Goal: Information Seeking & Learning: Check status

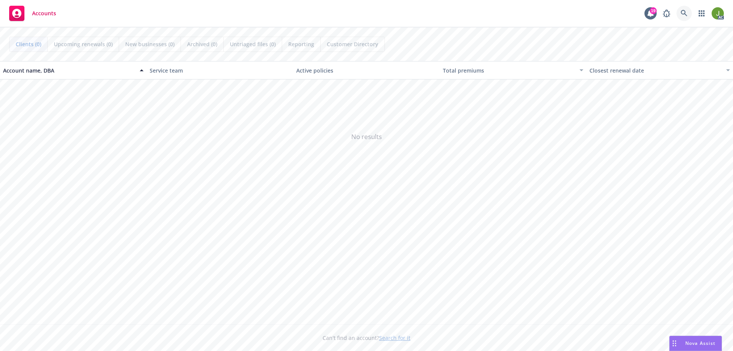
click at [679, 14] on link at bounding box center [683, 13] width 15 height 15
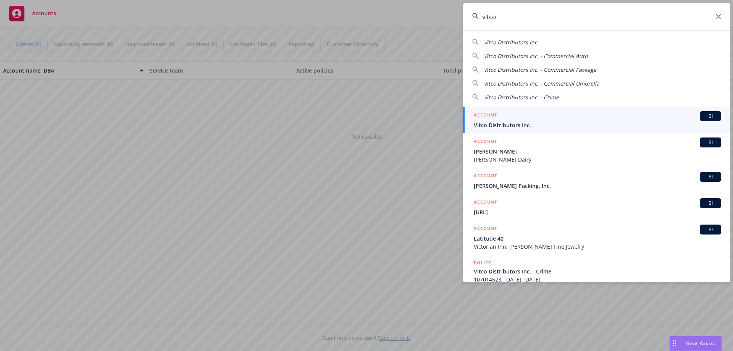
type input "vitco"
click at [541, 113] on div "ACCOUNT BI" at bounding box center [597, 116] width 247 height 10
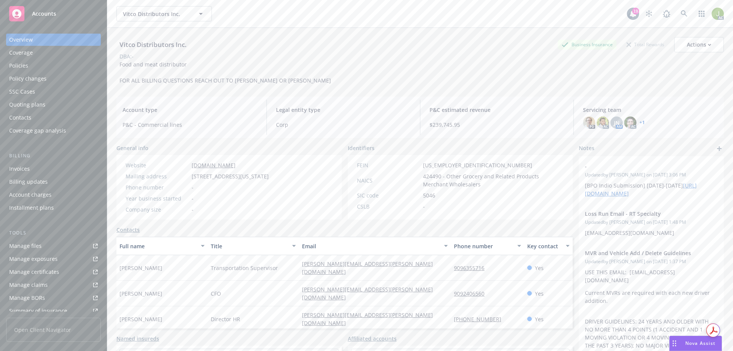
click at [60, 168] on div "Invoices" at bounding box center [53, 169] width 89 height 12
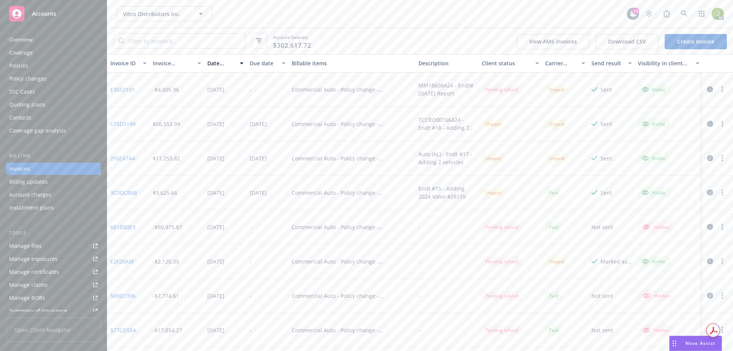
click at [707, 125] on icon "button" at bounding box center [710, 124] width 6 height 6
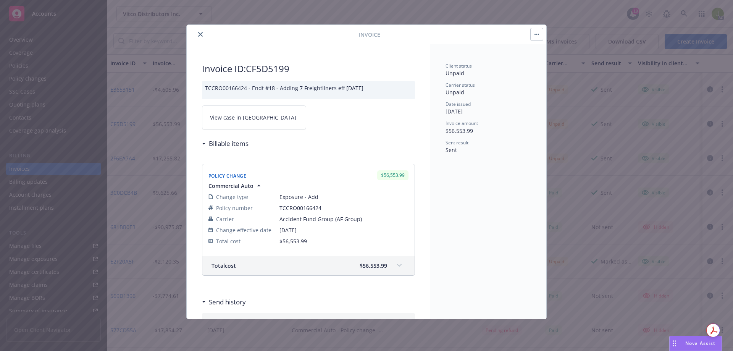
click at [212, 110] on link "View case in SSC" at bounding box center [254, 117] width 104 height 24
click at [201, 35] on icon "close" at bounding box center [200, 34] width 5 height 5
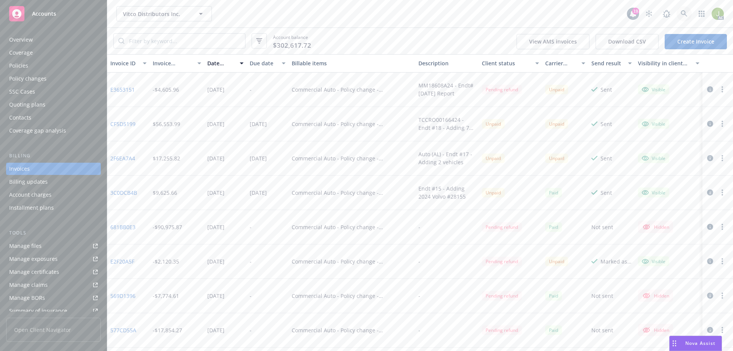
click at [688, 13] on link at bounding box center [683, 13] width 15 height 15
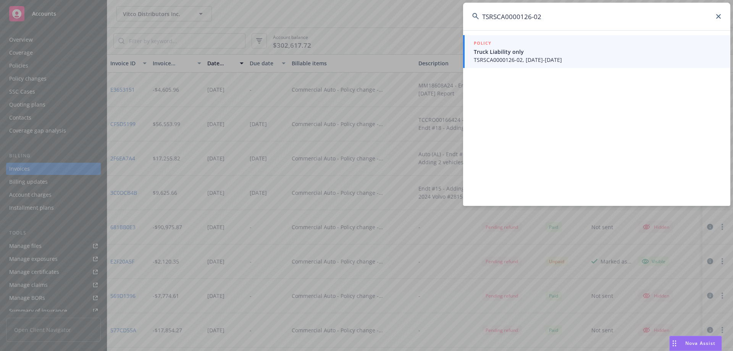
type input "TSRSCA0000126-02"
click at [505, 48] on span "Truck Liability only" at bounding box center [597, 52] width 247 height 8
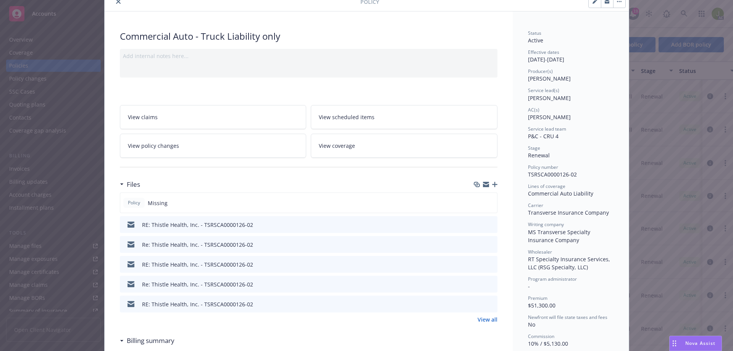
scroll to position [115, 0]
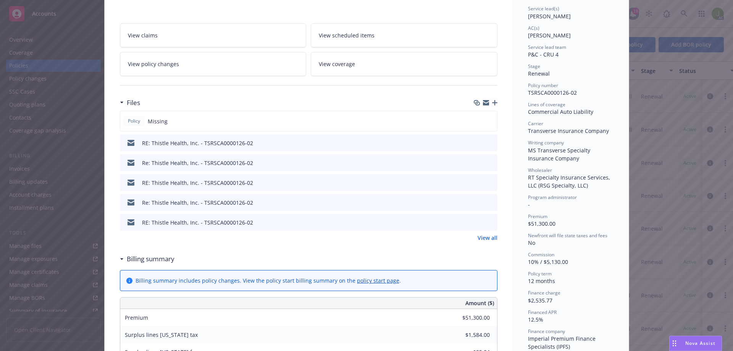
click at [475, 242] on div "Files Policy Missing RE: Thistle Health, Inc. - TSRSCA0000126-02 Re: Thistle He…" at bounding box center [309, 173] width 378 height 156
click at [482, 237] on link "View all" at bounding box center [488, 238] width 20 height 8
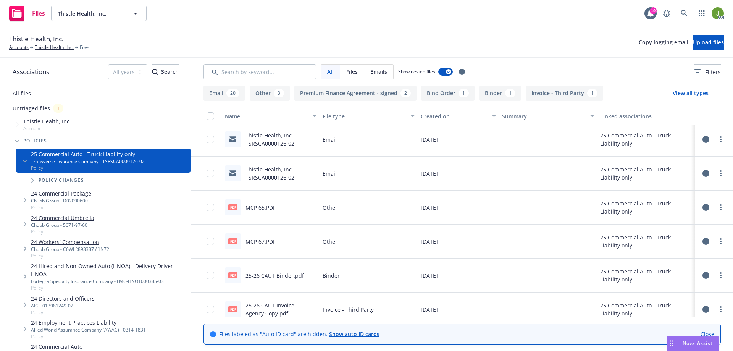
scroll to position [382, 0]
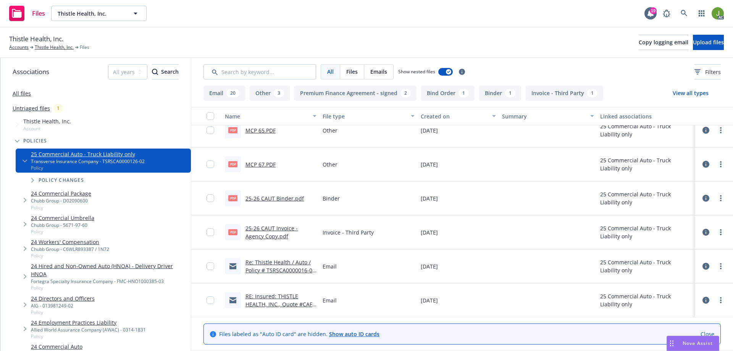
click at [276, 228] on link "25-26 CAUT Invoice - Agency Copy.pdf" at bounding box center [271, 231] width 52 height 15
click at [681, 13] on icon at bounding box center [684, 13] width 7 height 7
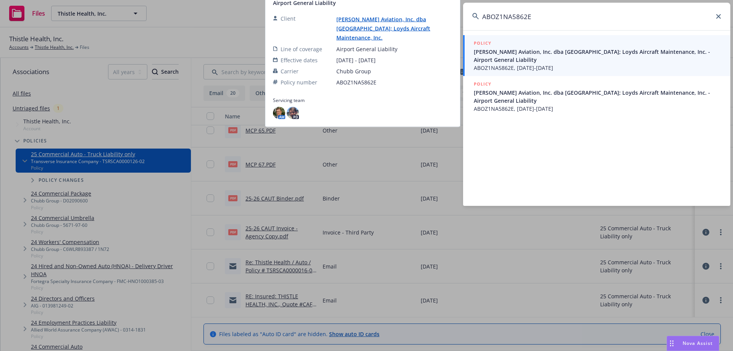
type input "ABOZ1NA5862E"
click at [577, 56] on span "Loyd's Aviation, Inc. dba Bakersfield Jet Center; Loyds Aircraft Maintenance, I…" at bounding box center [597, 56] width 247 height 16
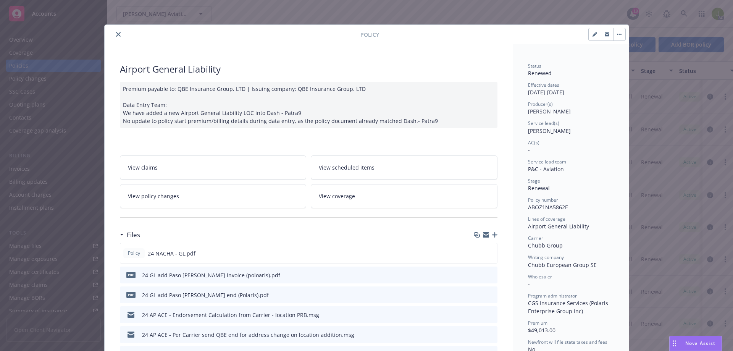
scroll to position [115, 0]
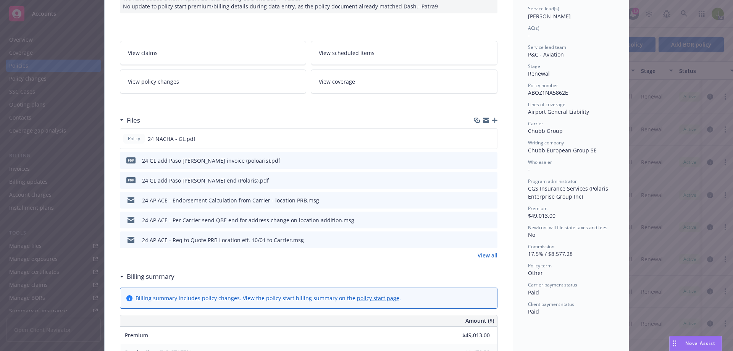
click at [489, 160] on icon "preview file" at bounding box center [490, 159] width 7 height 5
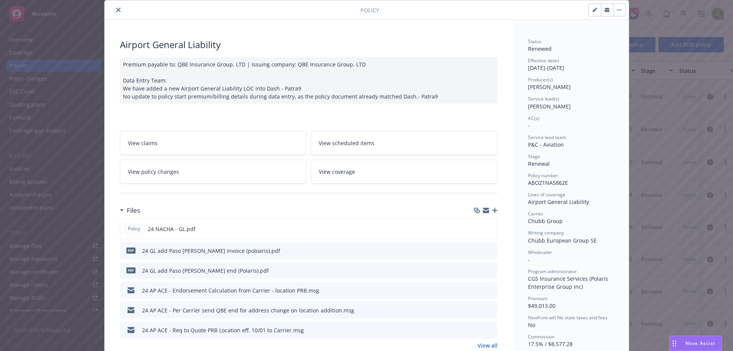
scroll to position [0, 0]
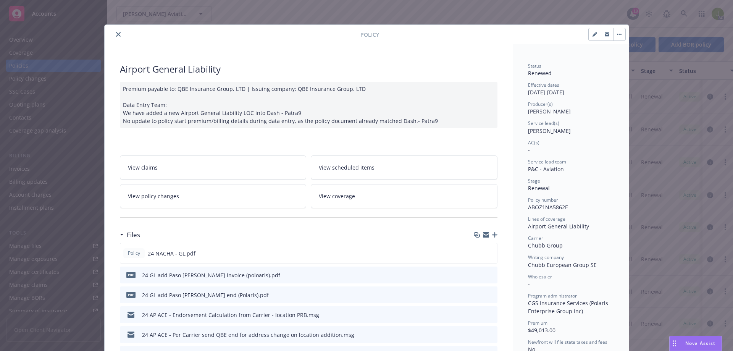
click at [116, 33] on icon "close" at bounding box center [118, 34] width 5 height 5
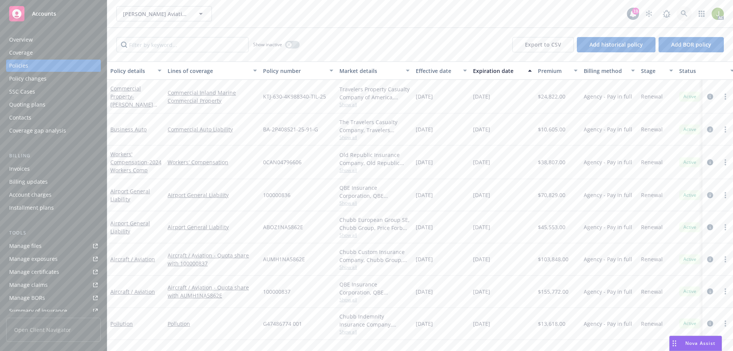
click at [681, 14] on icon at bounding box center [684, 13] width 7 height 7
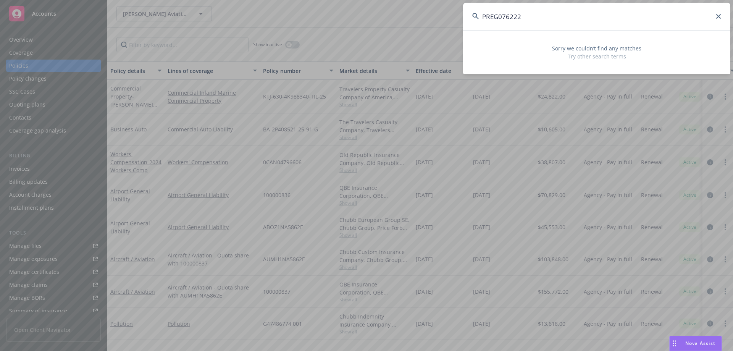
click at [587, 17] on input "PREG076222" at bounding box center [596, 16] width 267 height 27
paste input "BSI-WS-50024-00"
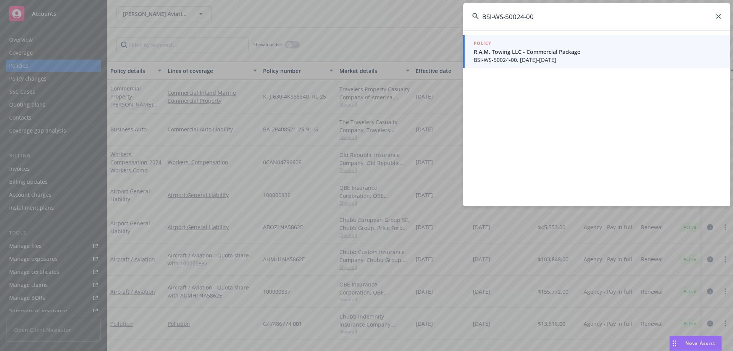
type input "BSI-WS-50024-00"
click at [551, 51] on span "R.A.M. Towing LLC - Commercial Package" at bounding box center [597, 52] width 247 height 8
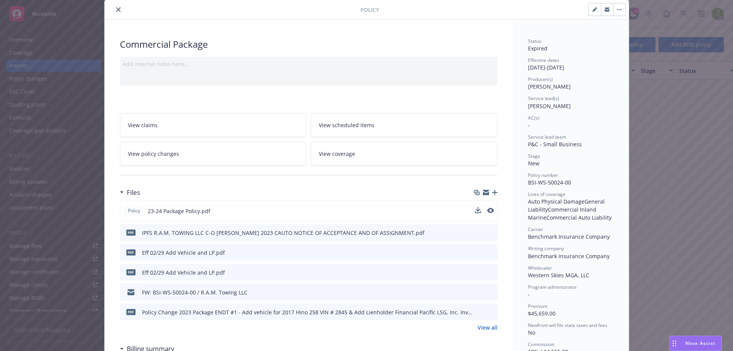
scroll to position [38, 0]
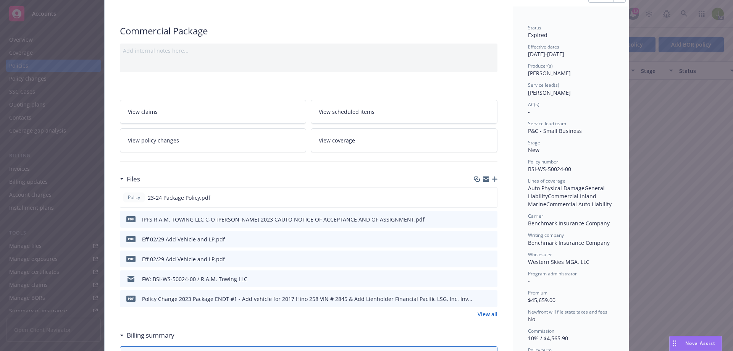
click at [492, 316] on link "View all" at bounding box center [488, 314] width 20 height 8
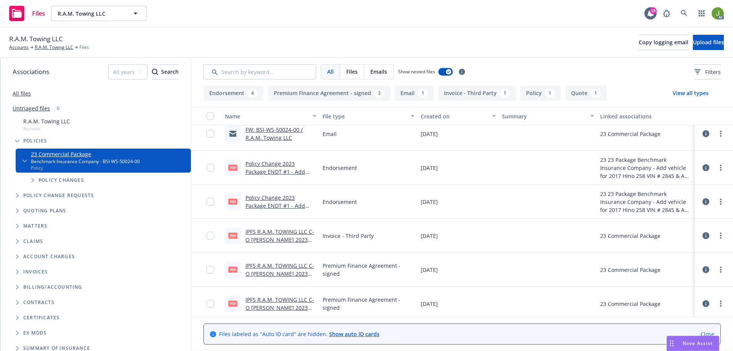
scroll to position [153, 0]
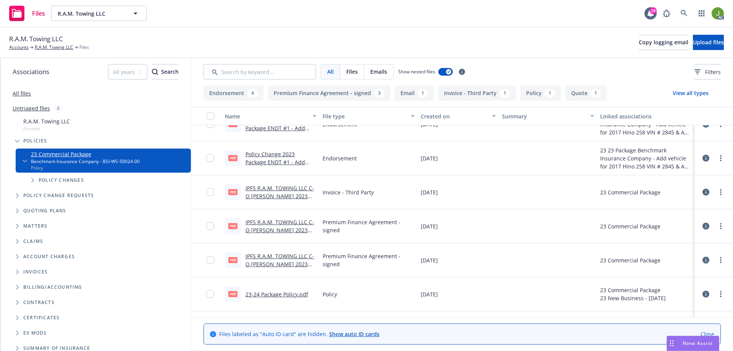
click at [280, 191] on link "IPFS R.A.M. TOWING LLC C-O MATTHEW BOYLE 2023 Commercial Invoice.pdf" at bounding box center [279, 195] width 69 height 23
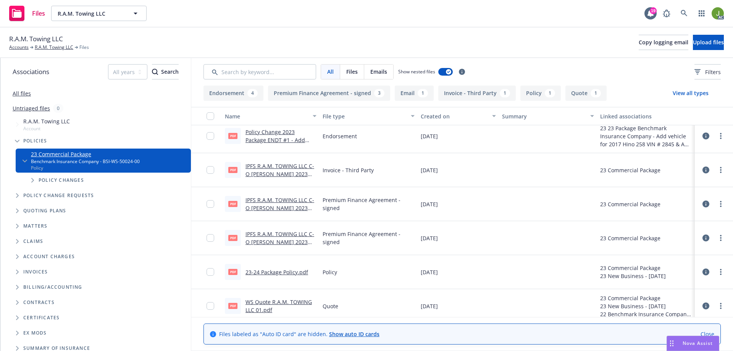
scroll to position [181, 0]
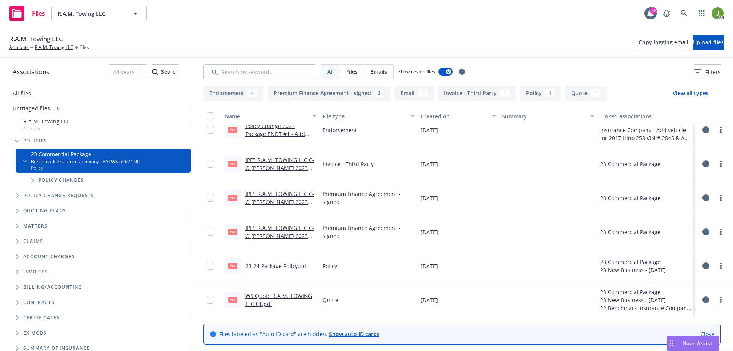
click at [279, 134] on link "Policy Change 2023 Package ENDT #1 - Add vehicle for 2017 Hino 258 VIN # 2845 &…" at bounding box center [279, 145] width 69 height 47
click at [688, 10] on link at bounding box center [683, 13] width 15 height 15
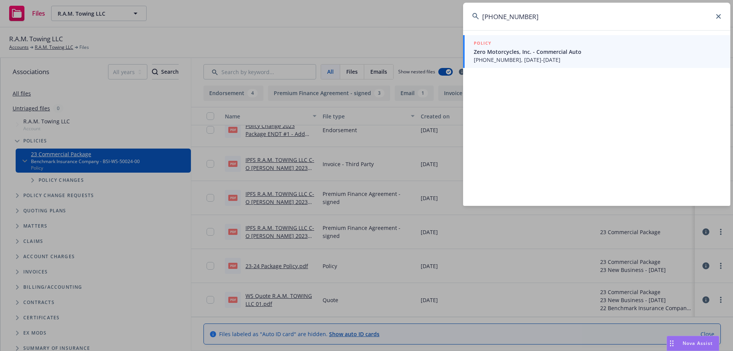
type input "5087-0399-05"
click at [512, 45] on div "POLICY" at bounding box center [597, 43] width 247 height 8
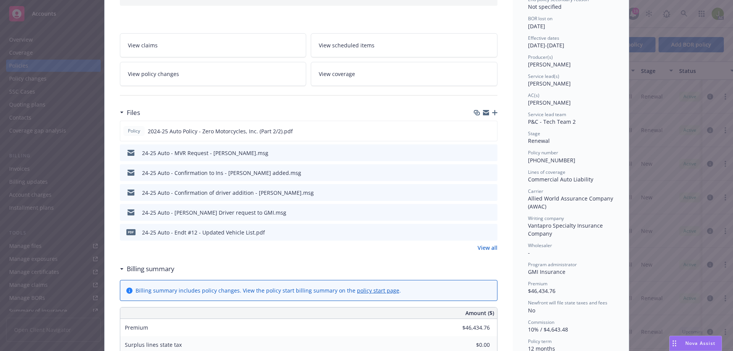
scroll to position [115, 0]
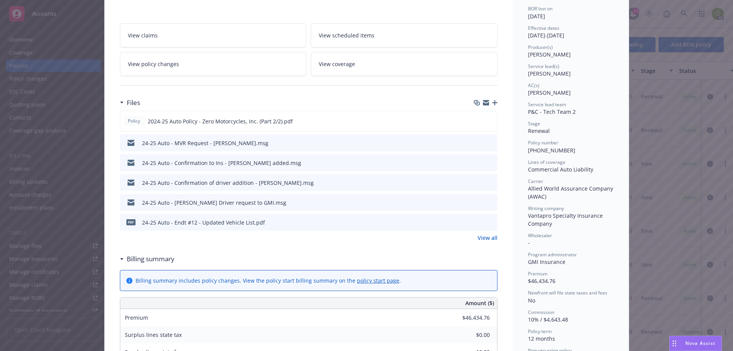
click at [487, 238] on link "View all" at bounding box center [488, 238] width 20 height 8
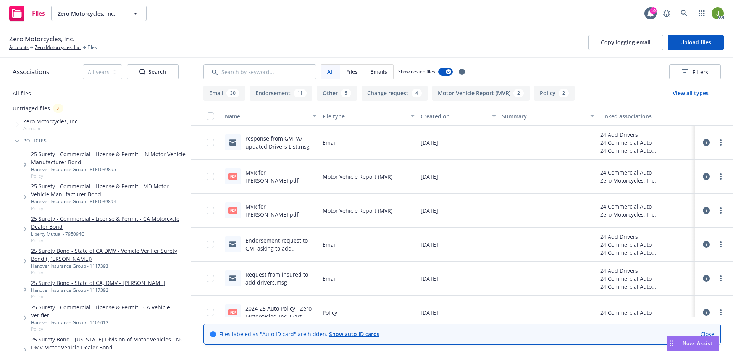
scroll to position [1726, 0]
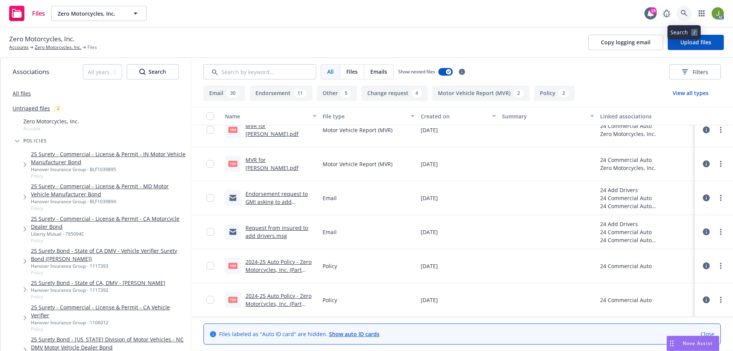
click at [681, 12] on icon at bounding box center [684, 13] width 7 height 7
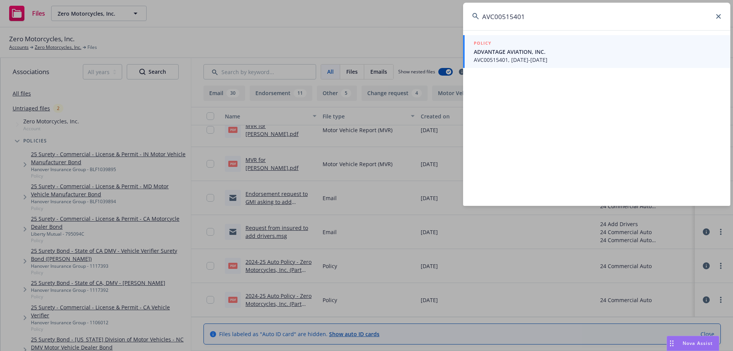
type input "AVC00515401"
click at [505, 67] on link "POLICY ADVANTAGE AVIATION, INC. AVC00515401, [DATE]-[DATE]" at bounding box center [596, 51] width 267 height 33
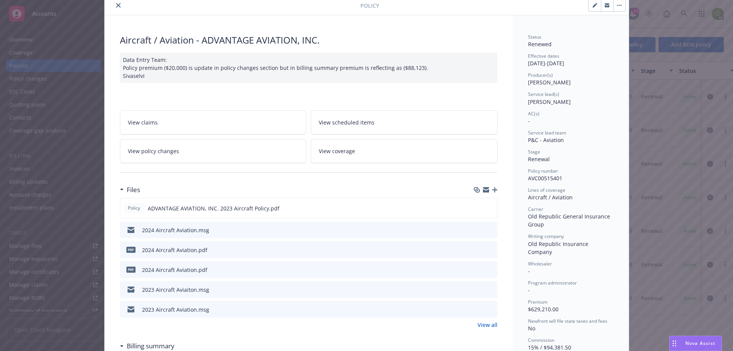
scroll to position [76, 0]
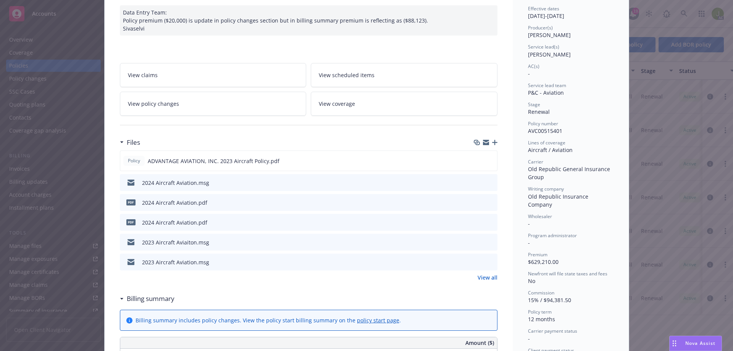
click at [480, 278] on link "View all" at bounding box center [488, 277] width 20 height 8
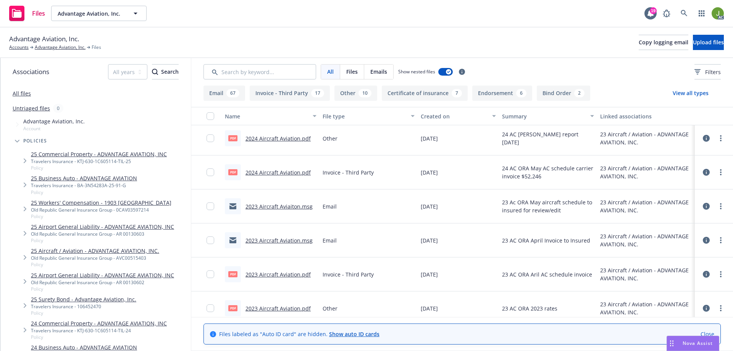
scroll to position [38, 0]
click at [273, 173] on link "2024 Aircraft Aviation.pdf" at bounding box center [277, 171] width 65 height 7
click at [685, 16] on icon at bounding box center [684, 13] width 7 height 7
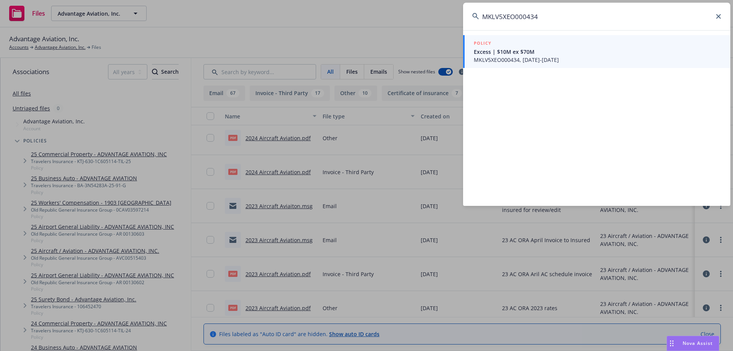
type input "MKLV5XEO000434"
click at [610, 61] on span "MKLV5XEO000434, [DATE]-[DATE]" at bounding box center [597, 60] width 247 height 8
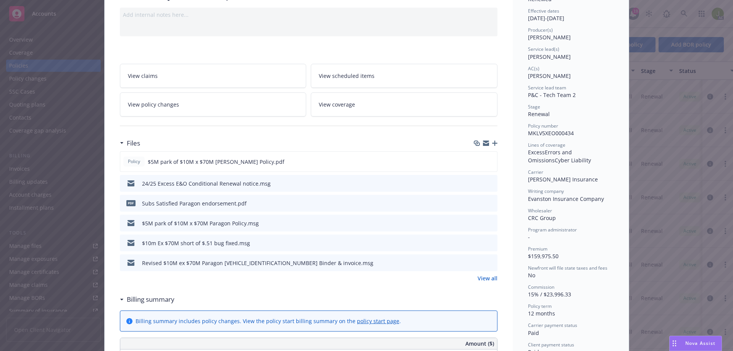
scroll to position [76, 0]
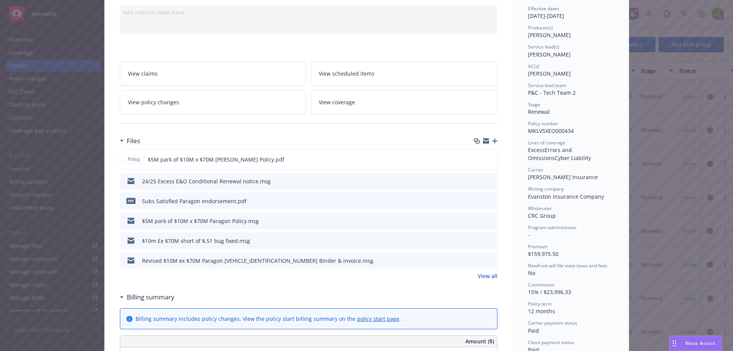
click link "View all"
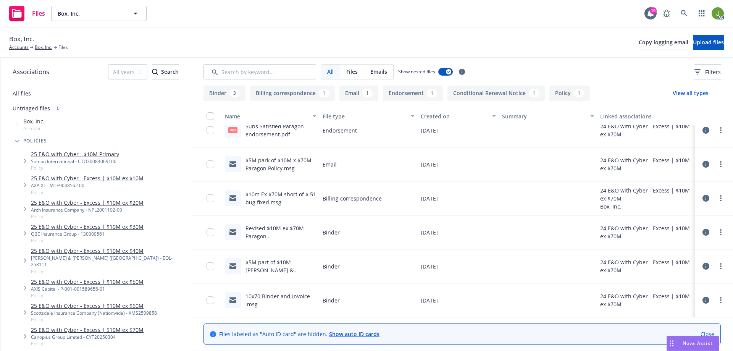
scroll to position [80, 0]
click at [278, 265] on link "$5M part of $10M Markel binder & invoice.msg" at bounding box center [269, 269] width 48 height 23
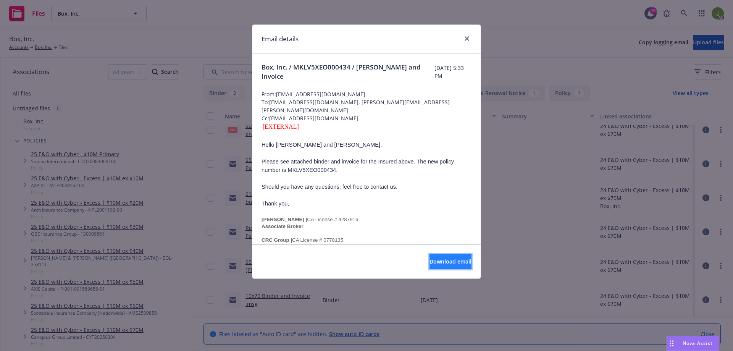
click at [430, 264] on span "Download email" at bounding box center [450, 261] width 42 height 7
click at [462, 39] on link "close" at bounding box center [466, 38] width 9 height 9
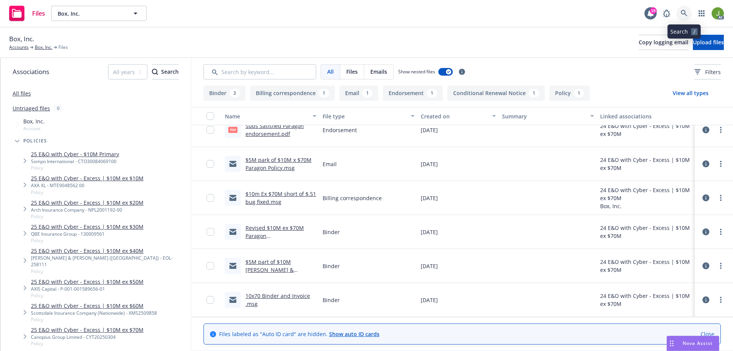
click at [684, 12] on icon at bounding box center [684, 13] width 7 height 7
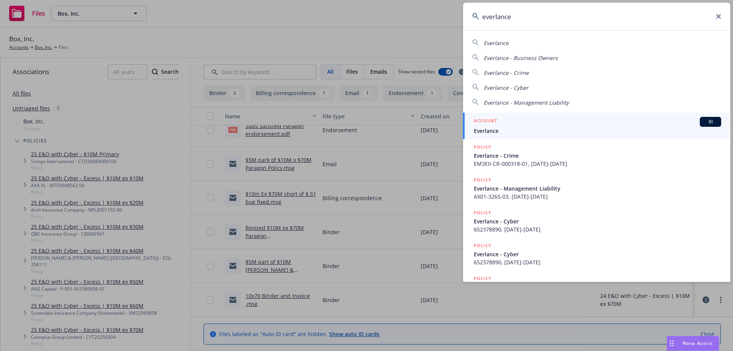
type input "everlance"
click at [490, 122] on h5 "ACCOUNT" at bounding box center [485, 121] width 23 height 9
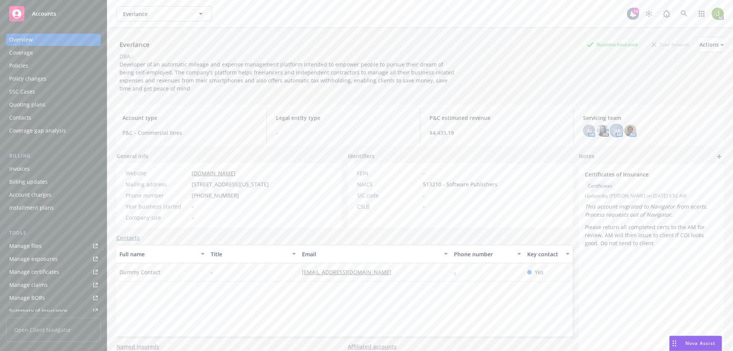
click at [613, 129] on span "JM" at bounding box center [616, 131] width 6 height 8
click at [626, 131] on img at bounding box center [630, 130] width 12 height 12
click at [583, 135] on div "AJ" at bounding box center [589, 130] width 12 height 12
click at [597, 134] on img at bounding box center [603, 130] width 12 height 12
click at [630, 129] on img at bounding box center [630, 130] width 12 height 12
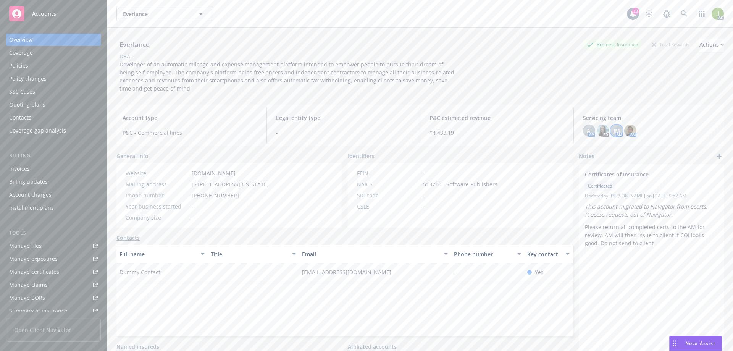
click at [613, 132] on span "JM" at bounding box center [616, 131] width 6 height 8
click at [585, 136] on div "AJ" at bounding box center [589, 130] width 12 height 12
click at [613, 134] on span "JM" at bounding box center [616, 131] width 6 height 8
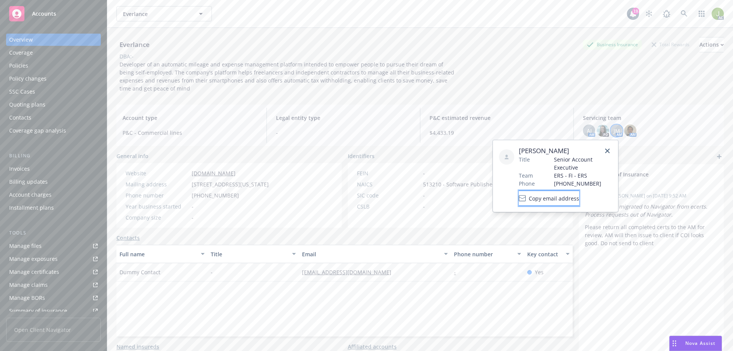
click at [575, 196] on span "Copy email address" at bounding box center [554, 198] width 50 height 8
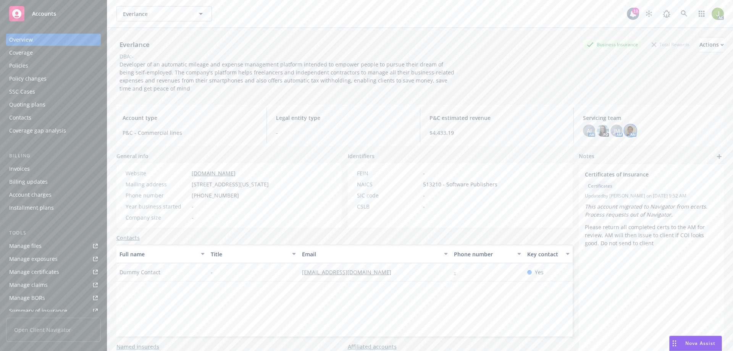
click at [626, 128] on img at bounding box center [630, 130] width 12 height 12
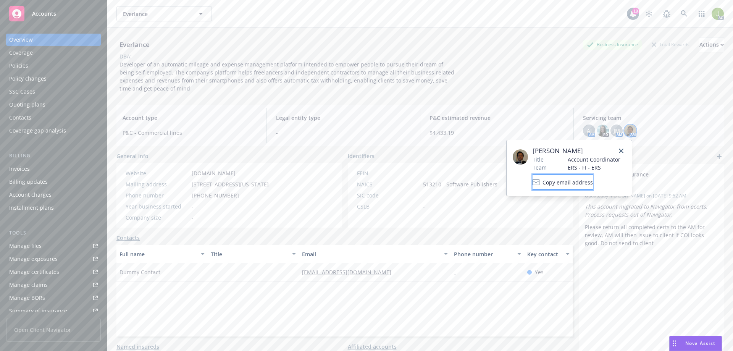
click at [592, 186] on span "Copy email address" at bounding box center [567, 182] width 50 height 8
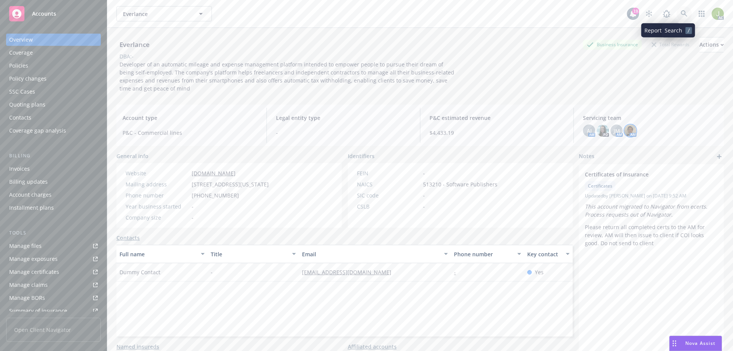
click at [676, 13] on link at bounding box center [683, 13] width 15 height 15
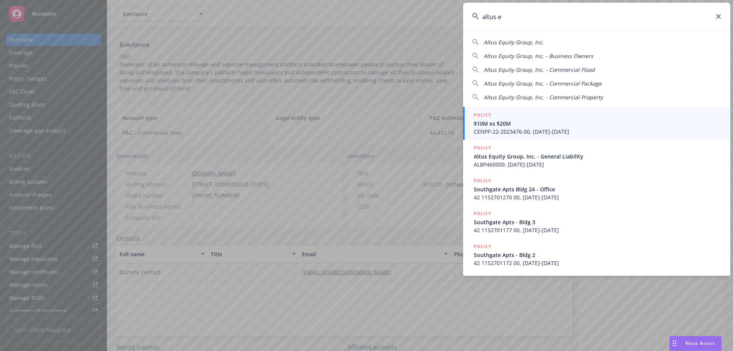
click at [544, 42] on div "Altus Equity Group, Inc." at bounding box center [596, 42] width 249 height 8
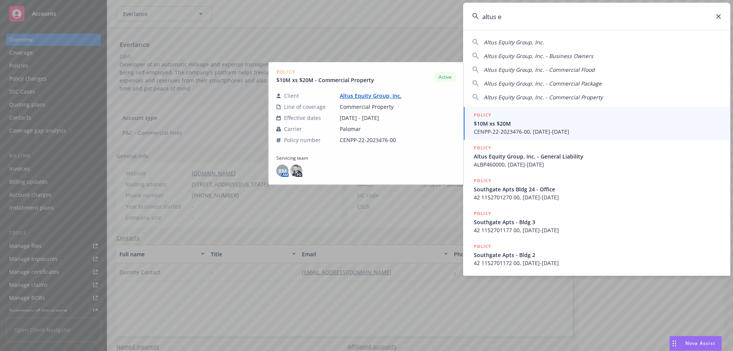
type input "Altus Equity Group, Inc."
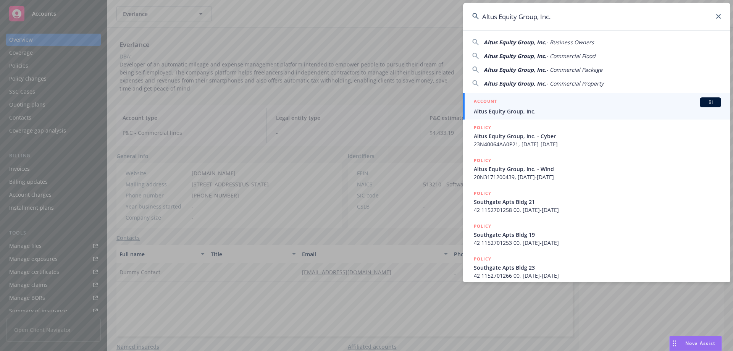
click at [518, 100] on div "ACCOUNT BI" at bounding box center [597, 102] width 247 height 10
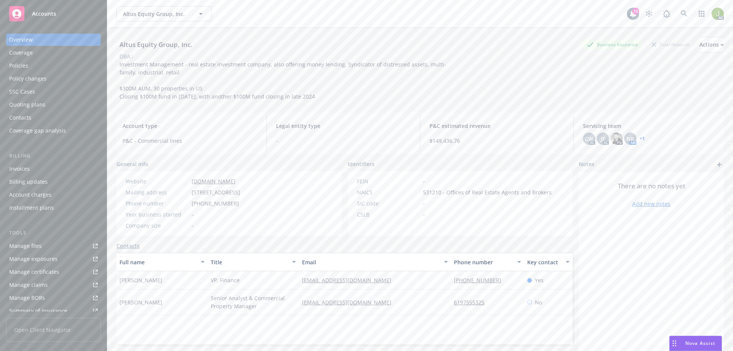
click at [71, 170] on div "Invoices" at bounding box center [53, 169] width 89 height 12
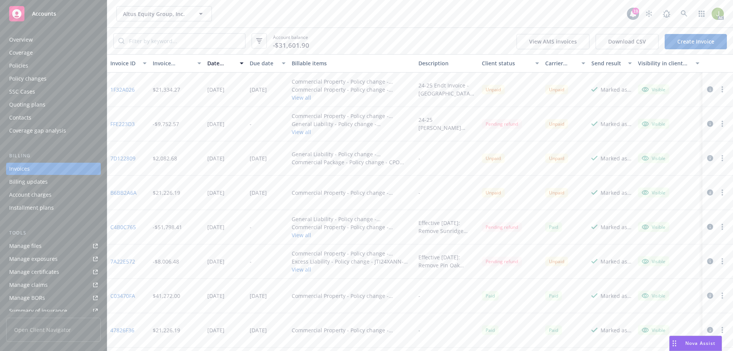
click at [45, 68] on div "Policies" at bounding box center [53, 66] width 89 height 12
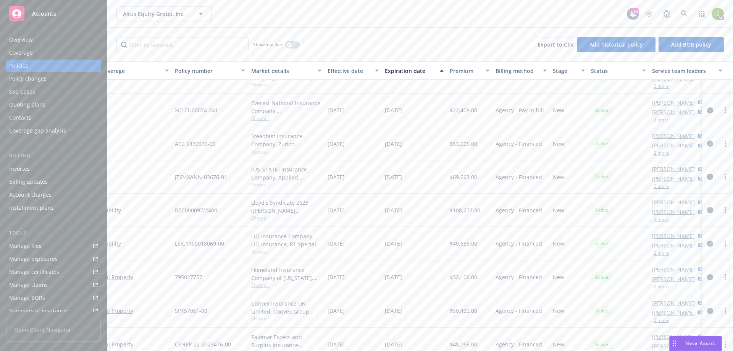
scroll to position [115, 117]
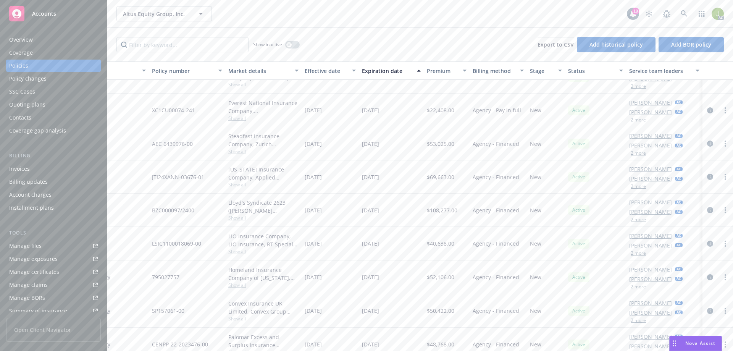
click at [631, 188] on button "2 more" at bounding box center [638, 186] width 15 height 5
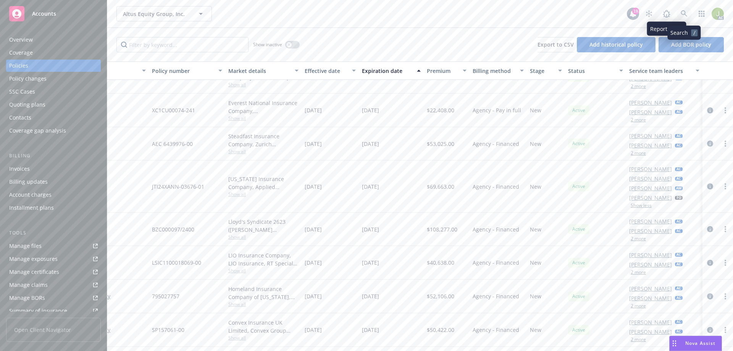
click at [691, 12] on link at bounding box center [683, 13] width 15 height 15
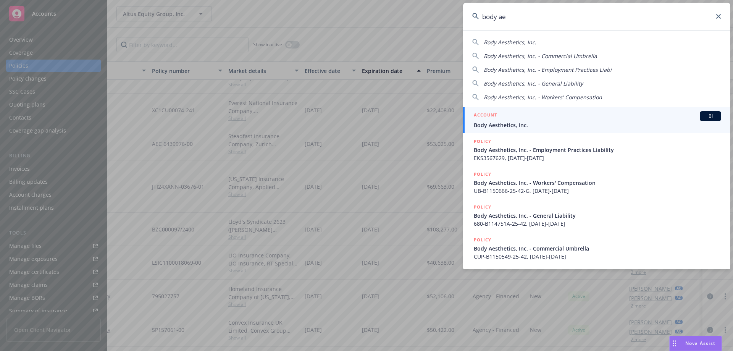
type input "body ae"
click at [561, 118] on div "ACCOUNT BI" at bounding box center [597, 116] width 247 height 10
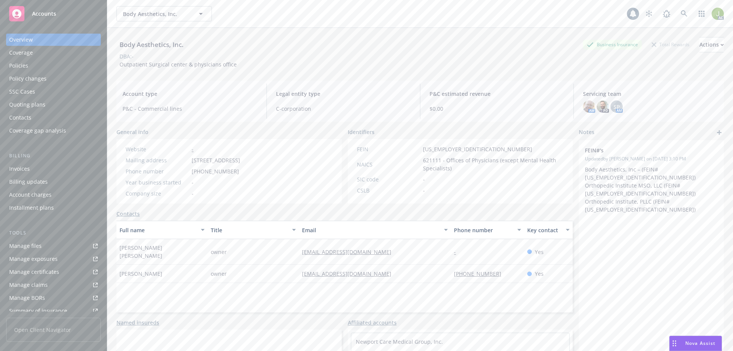
click at [39, 168] on div "Invoices" at bounding box center [53, 169] width 89 height 12
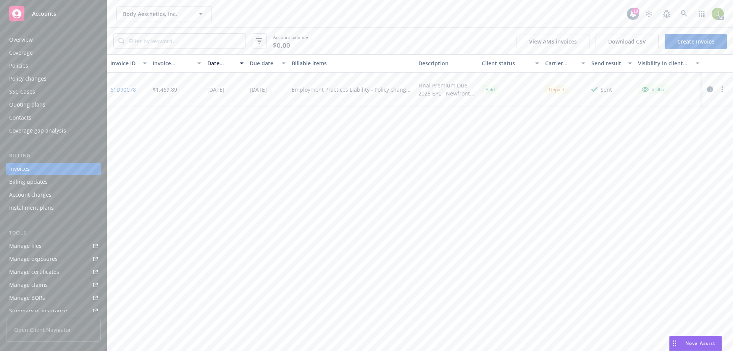
click at [124, 90] on link "61D90C78" at bounding box center [123, 90] width 26 height 8
click at [55, 61] on div "Policies" at bounding box center [53, 66] width 89 height 12
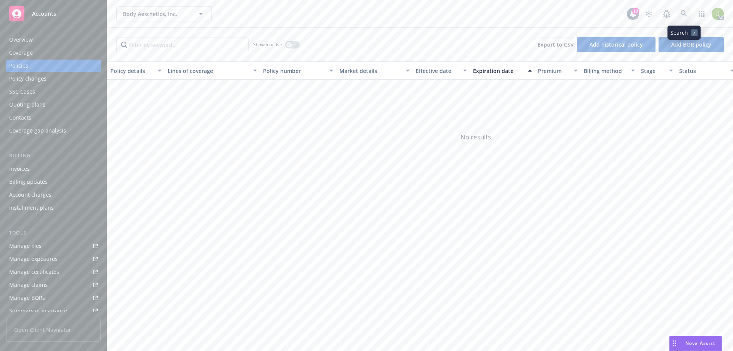
click at [688, 16] on link at bounding box center [683, 13] width 15 height 15
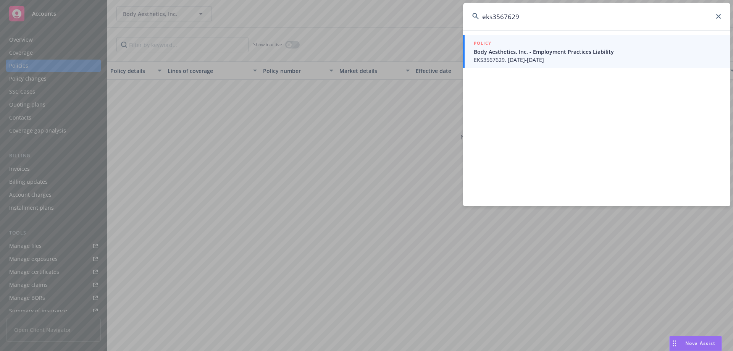
type input "eks3567629"
click at [549, 53] on span "Body Aesthetics, Inc. - Employment Practices Liability" at bounding box center [597, 52] width 247 height 8
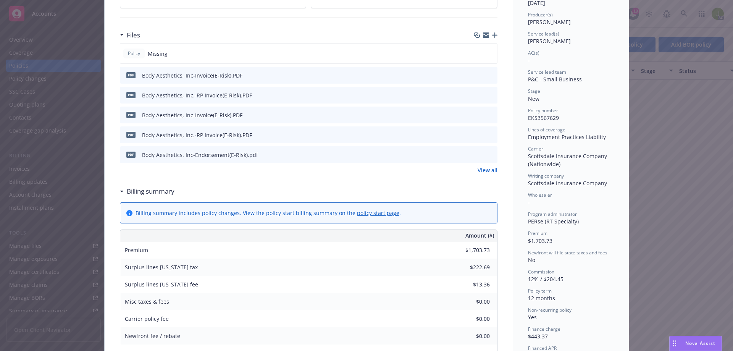
scroll to position [191, 0]
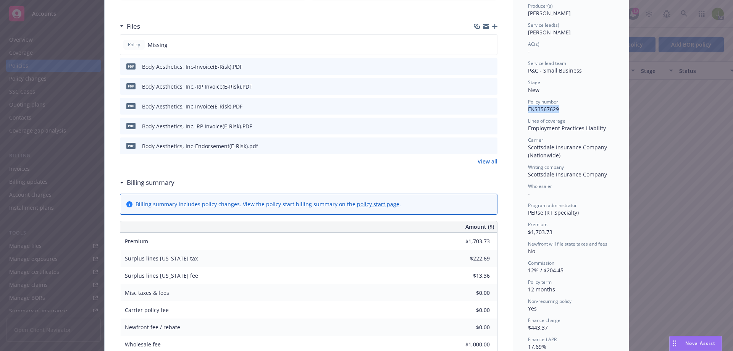
drag, startPoint x: 558, startPoint y: 110, endPoint x: 525, endPoint y: 110, distance: 33.2
click at [528, 110] on div "Policy number EKS3567629" at bounding box center [571, 105] width 86 height 15
copy span "EKS3567629"
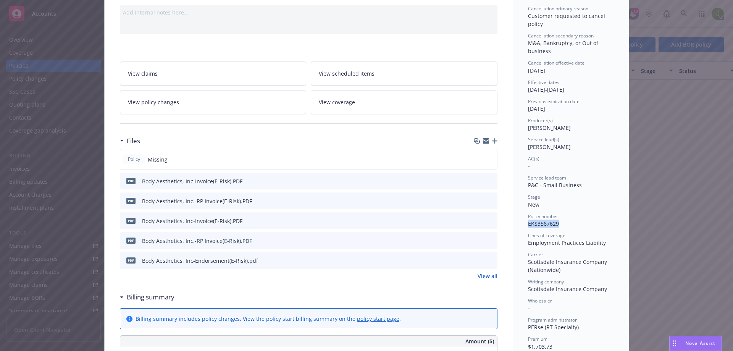
scroll to position [38, 0]
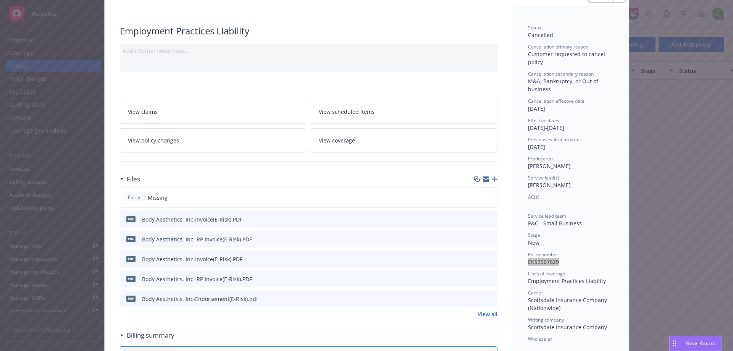
copy span "EKS3567629"
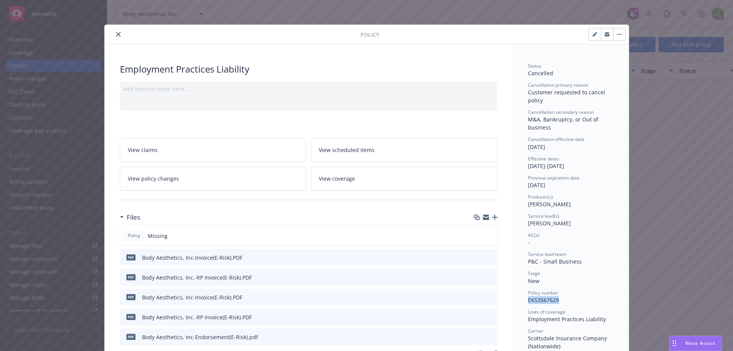
click at [116, 32] on button "close" at bounding box center [118, 34] width 9 height 9
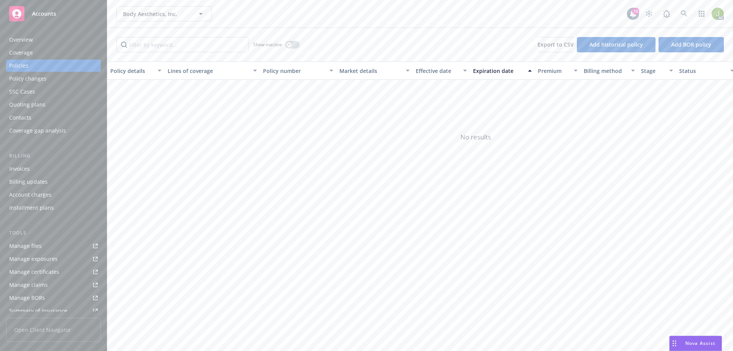
click at [50, 38] on div "Overview" at bounding box center [53, 40] width 89 height 12
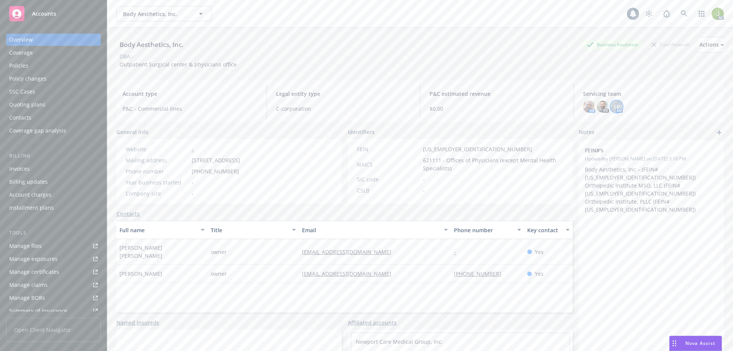
click at [613, 108] on span "SP" at bounding box center [616, 107] width 6 height 8
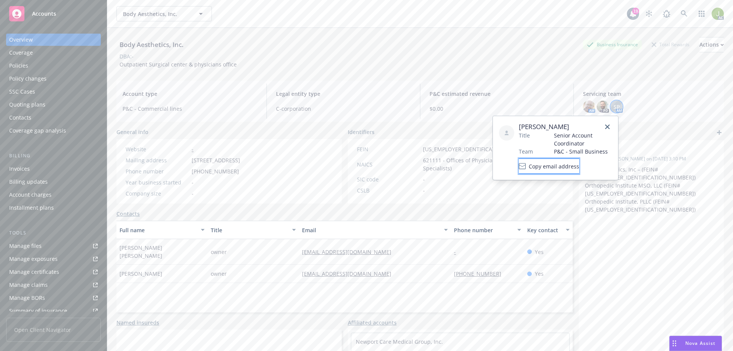
click at [579, 167] on span "Copy email address" at bounding box center [554, 166] width 50 height 8
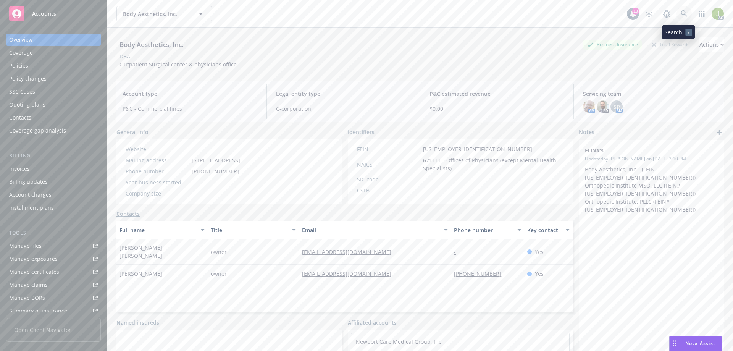
click at [676, 17] on link at bounding box center [683, 13] width 15 height 15
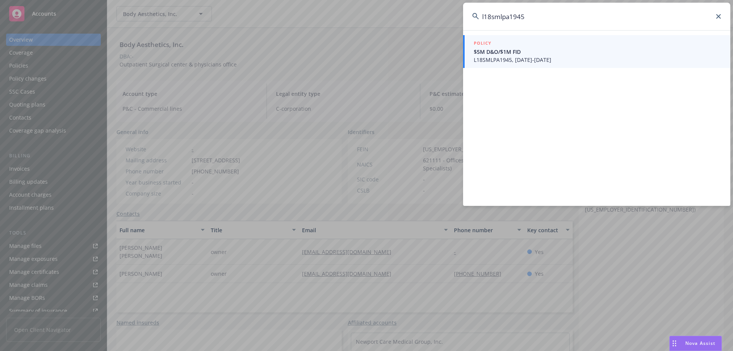
type input "l18smlpa1945"
click at [620, 54] on span "$5M D&O/$1M FID" at bounding box center [597, 52] width 247 height 8
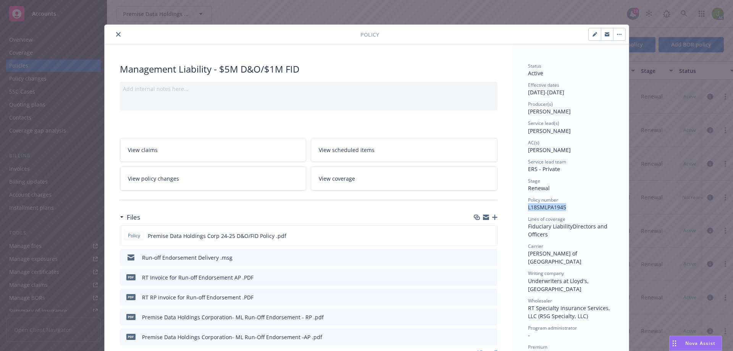
drag, startPoint x: 564, startPoint y: 207, endPoint x: 524, endPoint y: 205, distance: 39.7
copy span "L18SMLPA1945"
click at [256, 21] on div "Policy Management Liability - $5M D&O/$1M FID Add internal notes here... View c…" at bounding box center [366, 175] width 733 height 351
click at [114, 34] on button "close" at bounding box center [118, 34] width 9 height 9
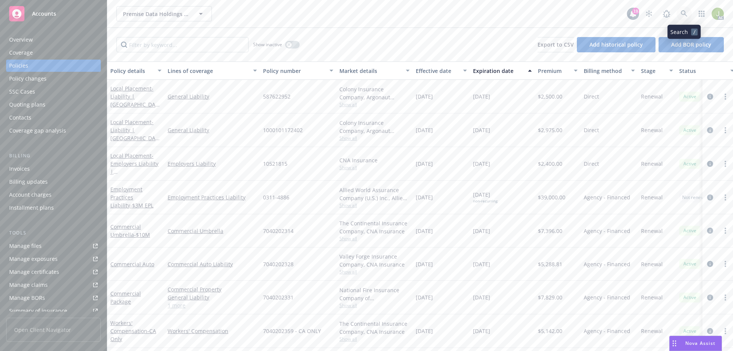
click at [691, 13] on link at bounding box center [683, 13] width 15 height 15
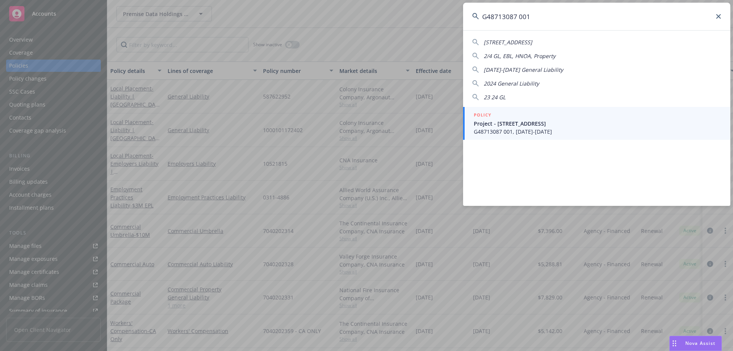
type input "G48713087 001"
click at [537, 140] on div "19591 Grandview Cir Huntington Beach CA 92648 2/4 GL, EBL, HNOA, Property 2021-…" at bounding box center [596, 118] width 267 height 176
click at [537, 132] on span "G48713087 001, 07/15/2025-07/15/2028" at bounding box center [597, 132] width 247 height 8
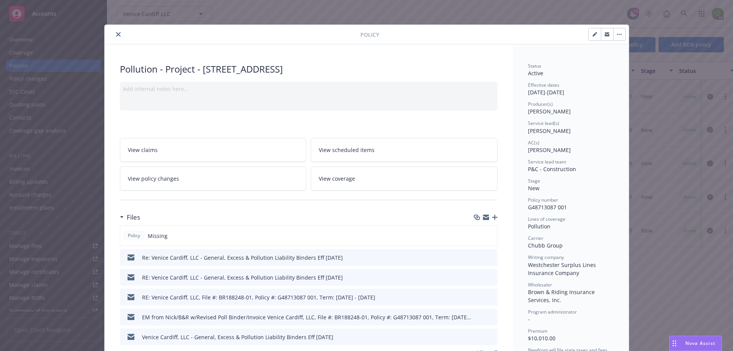
click at [114, 36] on button "close" at bounding box center [118, 34] width 9 height 9
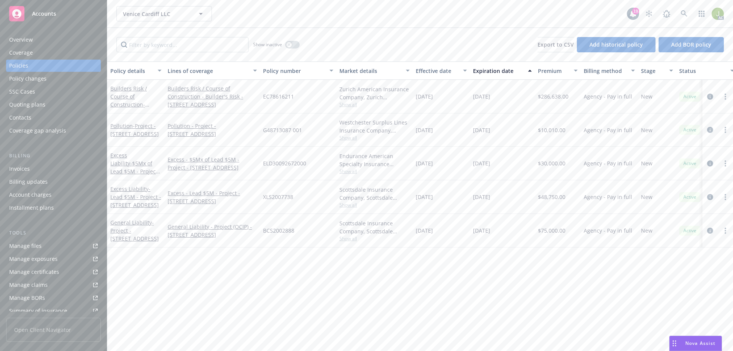
click at [51, 168] on div "Invoices" at bounding box center [53, 169] width 89 height 12
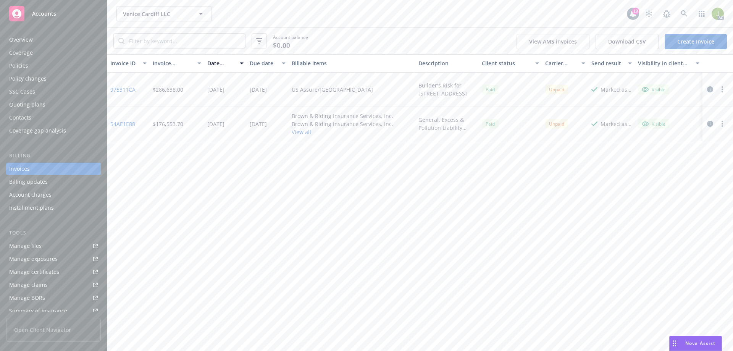
click at [306, 134] on button "View all" at bounding box center [343, 132] width 102 height 8
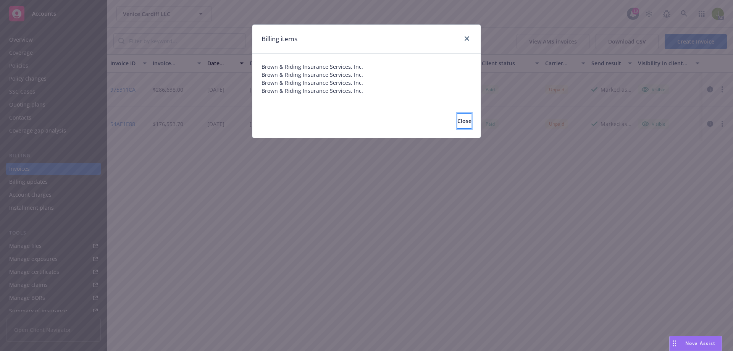
click at [457, 128] on button "Close" at bounding box center [464, 120] width 14 height 15
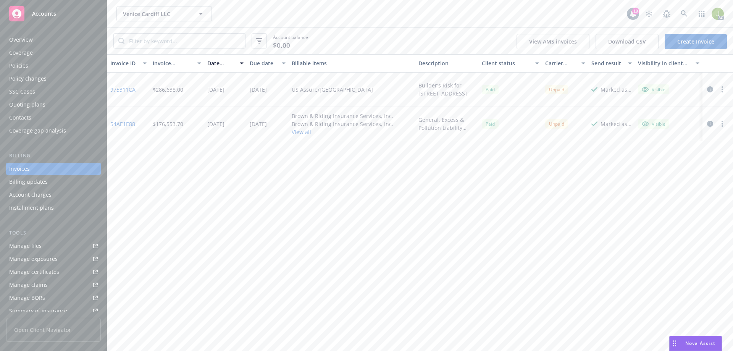
click at [126, 124] on link "54AE1E88" at bounding box center [122, 124] width 25 height 8
click at [683, 17] on link at bounding box center [683, 13] width 15 height 15
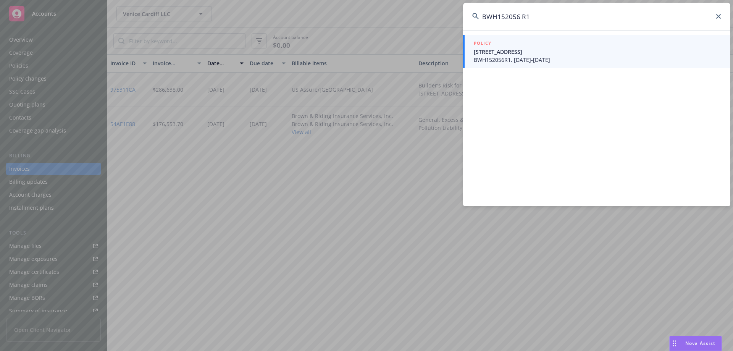
type input "BWH152056 R1"
click at [513, 56] on span "BWH152056R1, 06/06/2025-06/06/2026" at bounding box center [597, 60] width 247 height 8
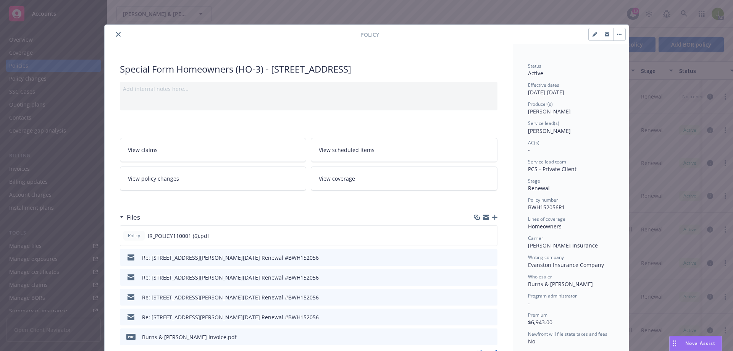
click at [118, 35] on button "close" at bounding box center [118, 34] width 9 height 9
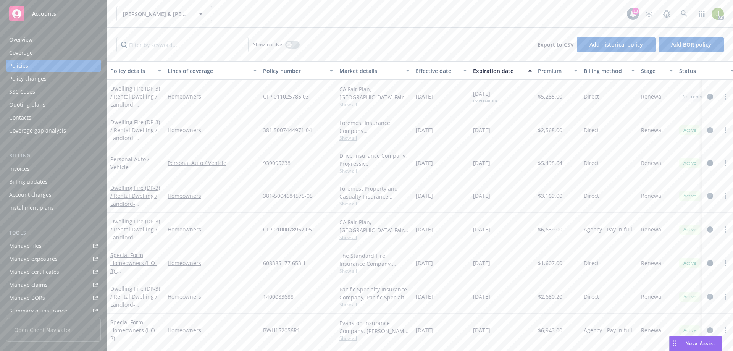
click at [54, 167] on div "Invoices" at bounding box center [53, 169] width 89 height 12
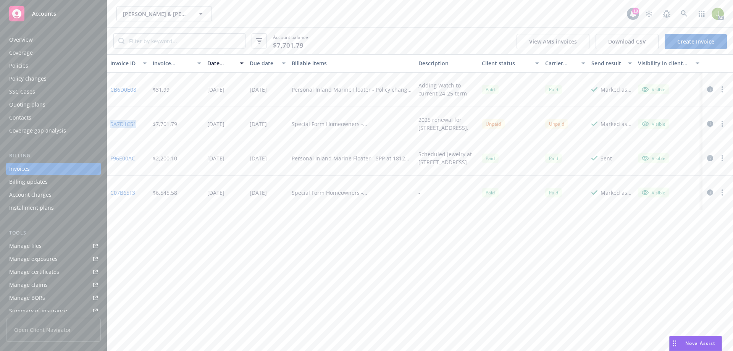
drag, startPoint x: 139, startPoint y: 125, endPoint x: 111, endPoint y: 124, distance: 27.5
click at [111, 124] on div "5A7D1C51" at bounding box center [128, 124] width 42 height 34
copy link "5A7D1C51"
click at [132, 126] on link "5A7D1C51" at bounding box center [123, 124] width 26 height 8
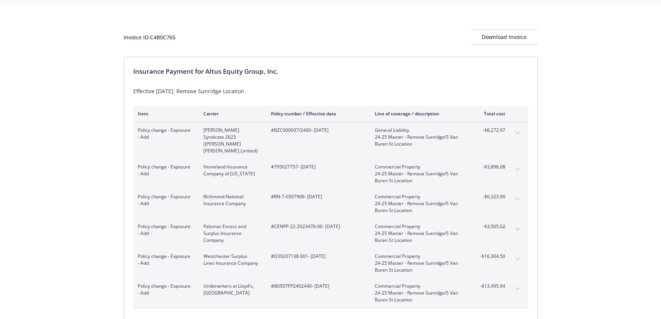
scroll to position [34, 0]
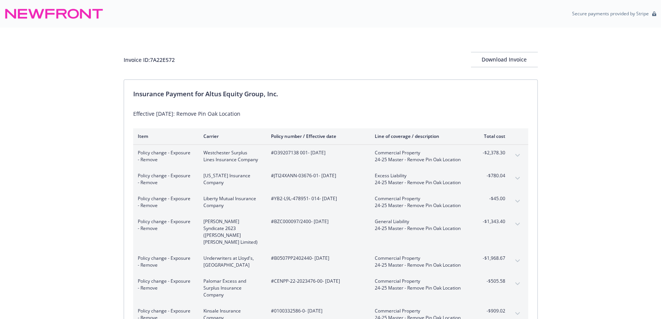
drag, startPoint x: 351, startPoint y: 175, endPoint x: 272, endPoint y: 178, distance: 79.1
click at [272, 178] on span "#JTI24XANN-03676-01 - [DATE]" at bounding box center [317, 175] width 92 height 7
copy span "#JTI24XANN-03676-01 - [DATE]"
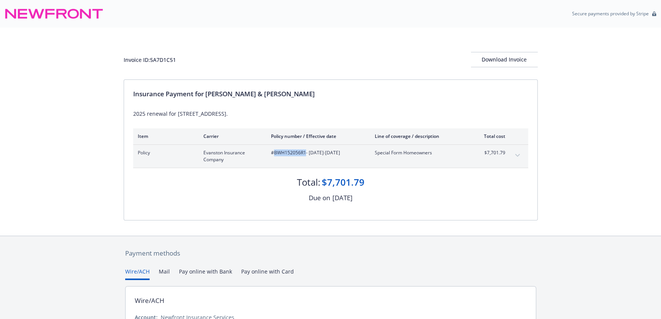
drag, startPoint x: 305, startPoint y: 153, endPoint x: 274, endPoint y: 153, distance: 30.2
click at [274, 153] on span "#BWH152056R1 - [DATE]-[DATE]" at bounding box center [317, 152] width 92 height 7
copy span "BWH152056R1"
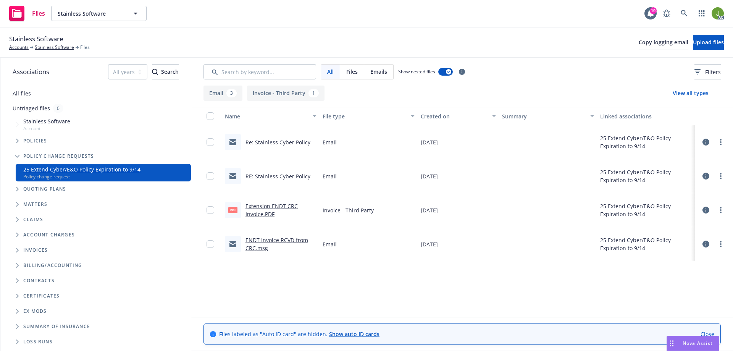
click at [297, 146] on div "Re: Stainless Cyber Policy" at bounding box center [268, 142] width 86 height 16
click at [297, 144] on link "Re: Stainless Cyber Policy" at bounding box center [277, 142] width 65 height 7
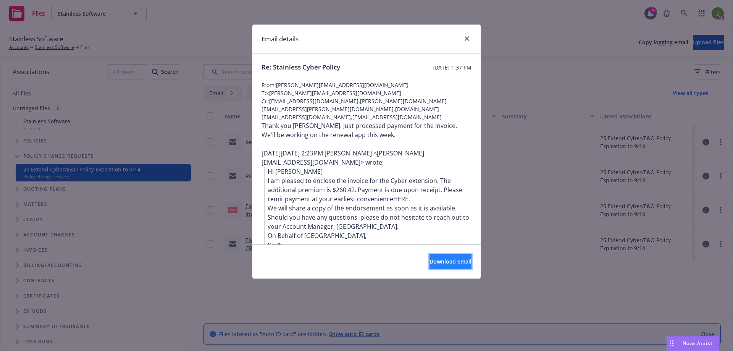
click at [447, 256] on button "Download email" at bounding box center [450, 261] width 42 height 15
click at [465, 36] on icon "close" at bounding box center [467, 38] width 5 height 5
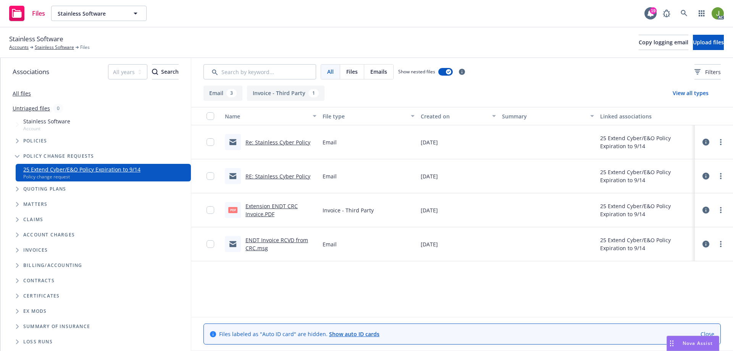
click at [288, 177] on link "RE: Stainless Cyber Policy" at bounding box center [277, 176] width 65 height 7
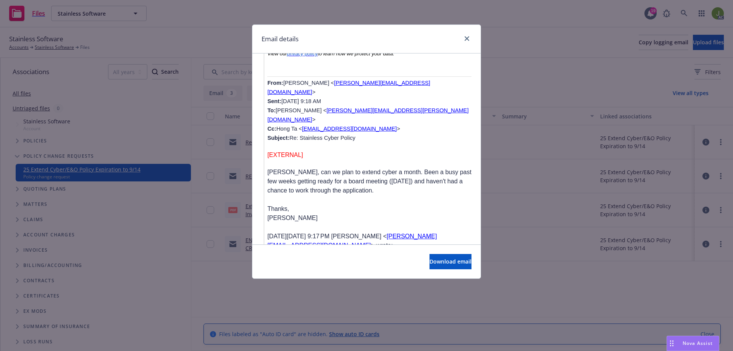
scroll to position [916, 0]
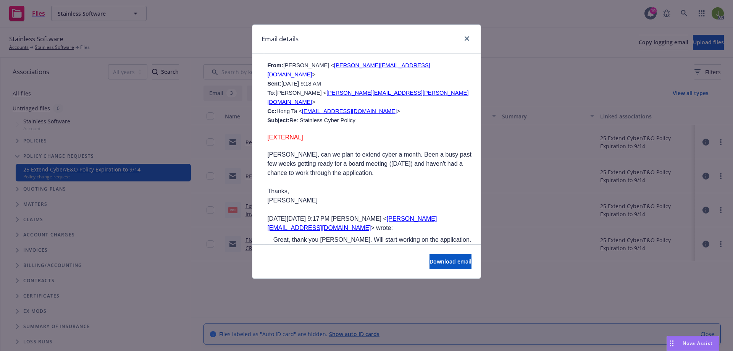
click at [536, 275] on div "Email details RE: Stainless Cyber Policy [DATE] 11:22 AM From: [PERSON_NAME][EM…" at bounding box center [366, 175] width 733 height 351
click at [465, 39] on icon "close" at bounding box center [467, 38] width 5 height 5
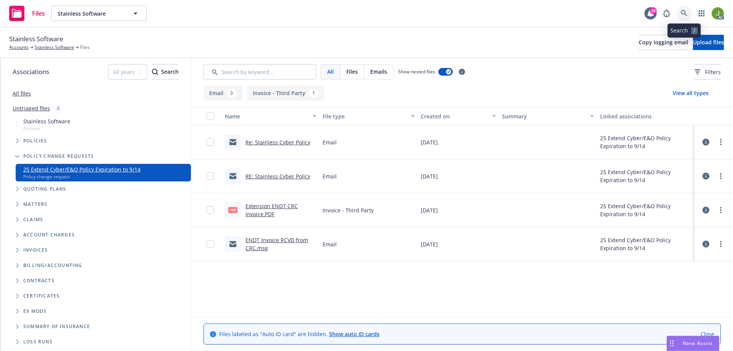
click at [686, 14] on icon at bounding box center [684, 13] width 7 height 7
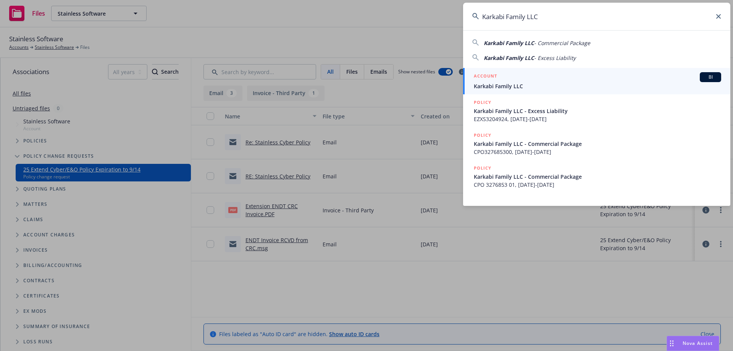
type input "Karkabi Family LLC"
click at [513, 88] on span "Karkabi Family LLC" at bounding box center [597, 86] width 247 height 8
